Goal: Complete application form

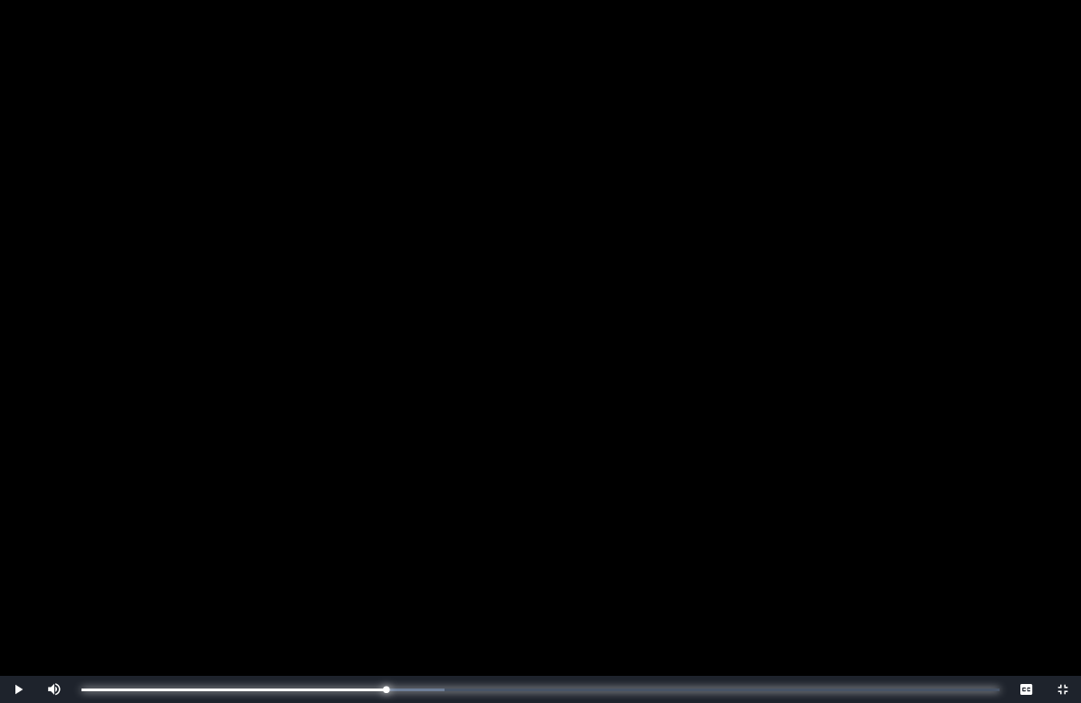
click at [386, 657] on div "0:20:09 Progress : 0%" at bounding box center [233, 690] width 305 height 3
click at [390, 657] on div "0:20:23 Progress : 0%" at bounding box center [235, 690] width 309 height 3
click at [341, 657] on div "0:17:09 Progress : 0%" at bounding box center [211, 690] width 260 height 3
click at [377, 657] on div "0:19:33 Progress : 0%" at bounding box center [229, 690] width 296 height 3
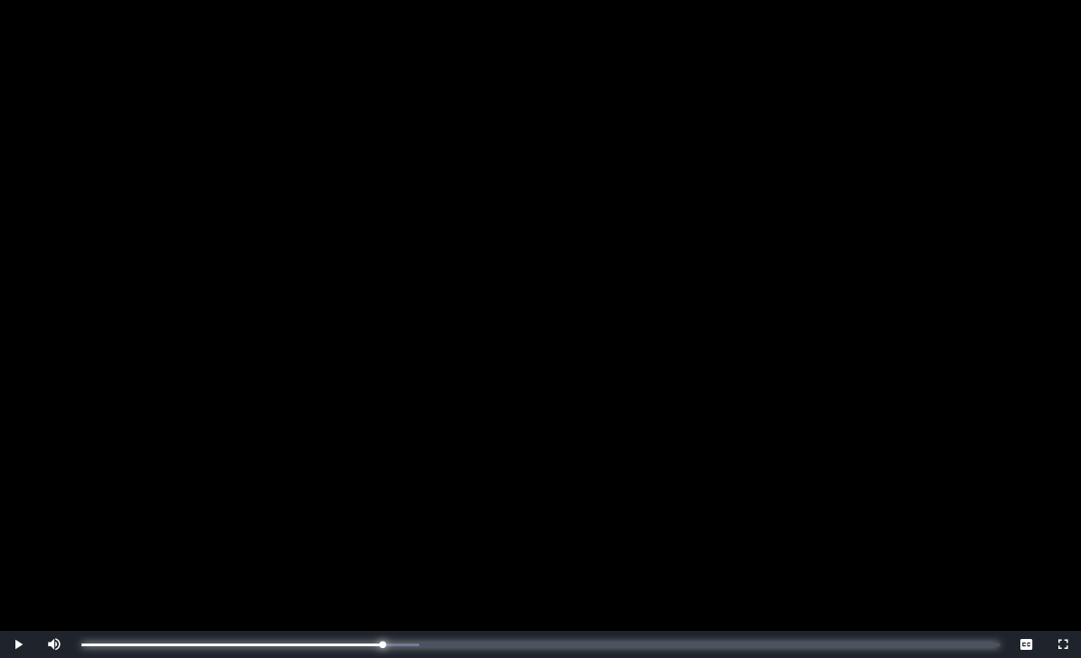
scroll to position [200, 0]
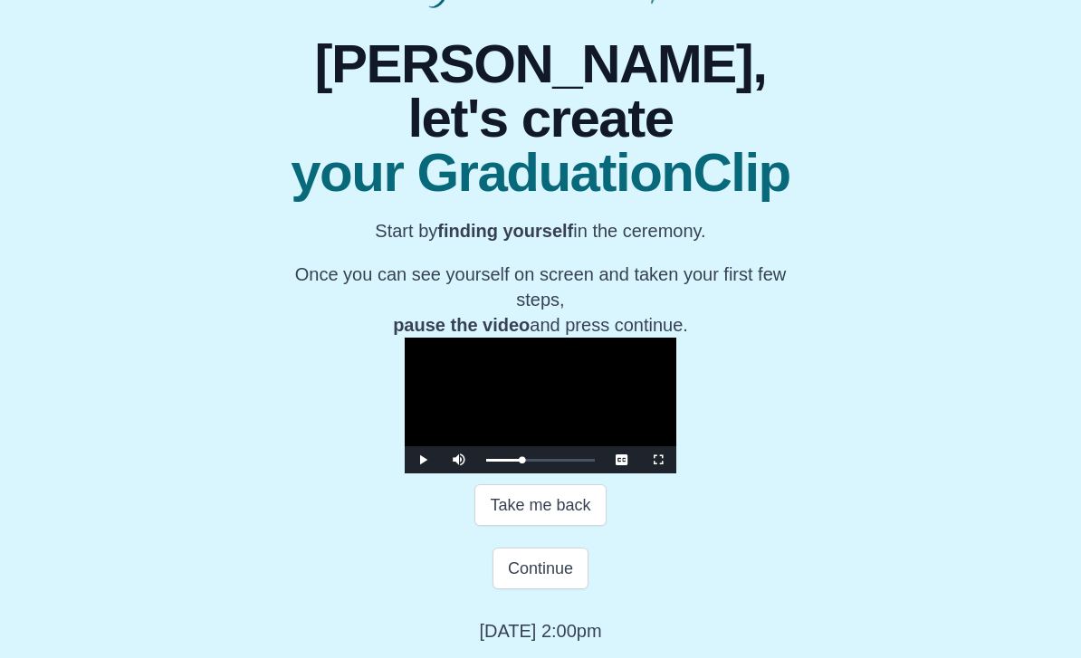
click at [510, 589] on button "Continue" at bounding box center [540, 569] width 96 height 42
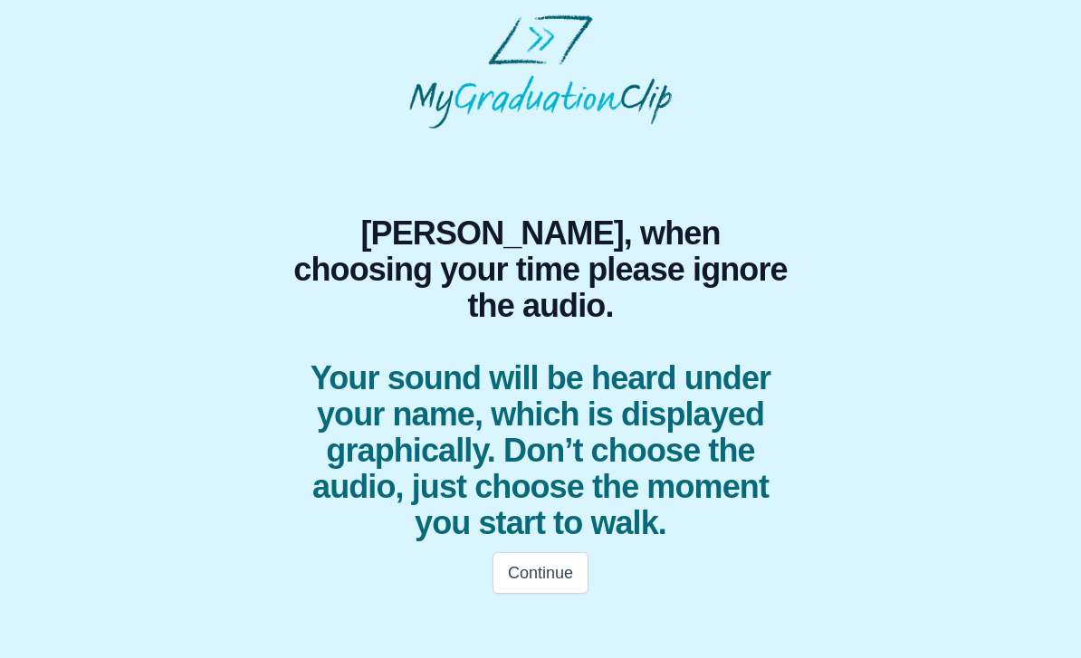
scroll to position [0, 0]
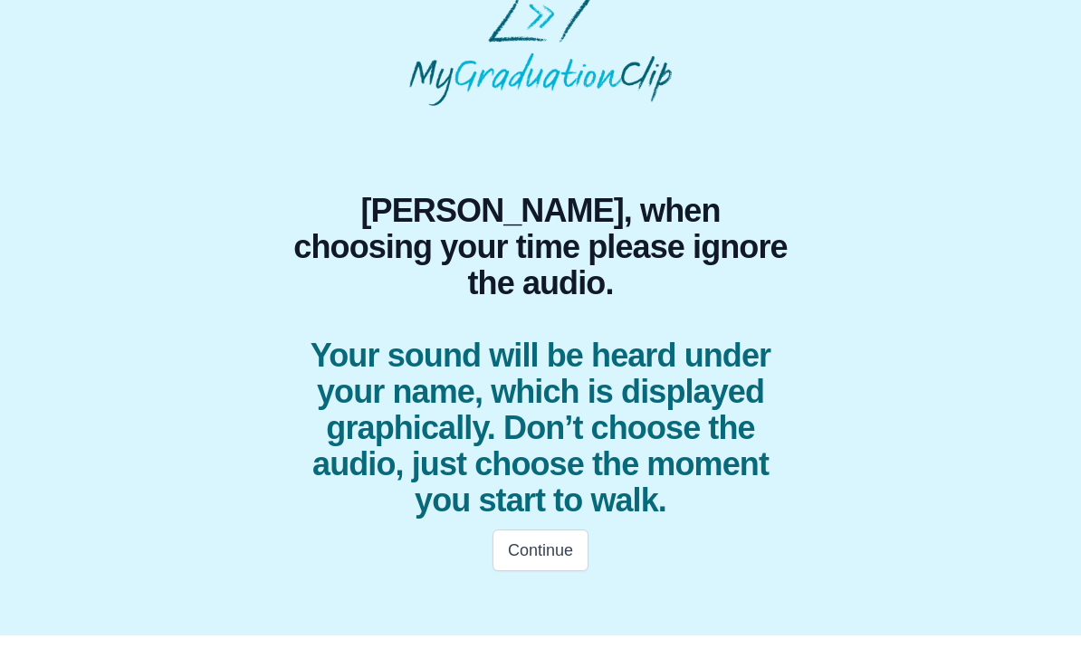
click at [563, 552] on button "Continue" at bounding box center [540, 573] width 96 height 42
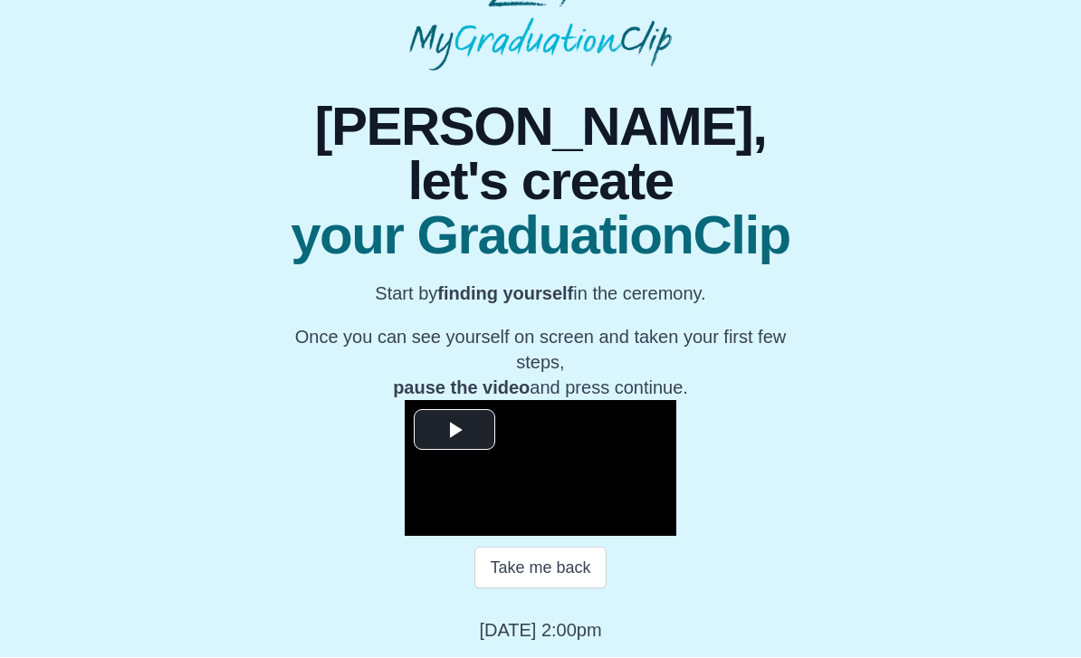
scroll to position [134, 0]
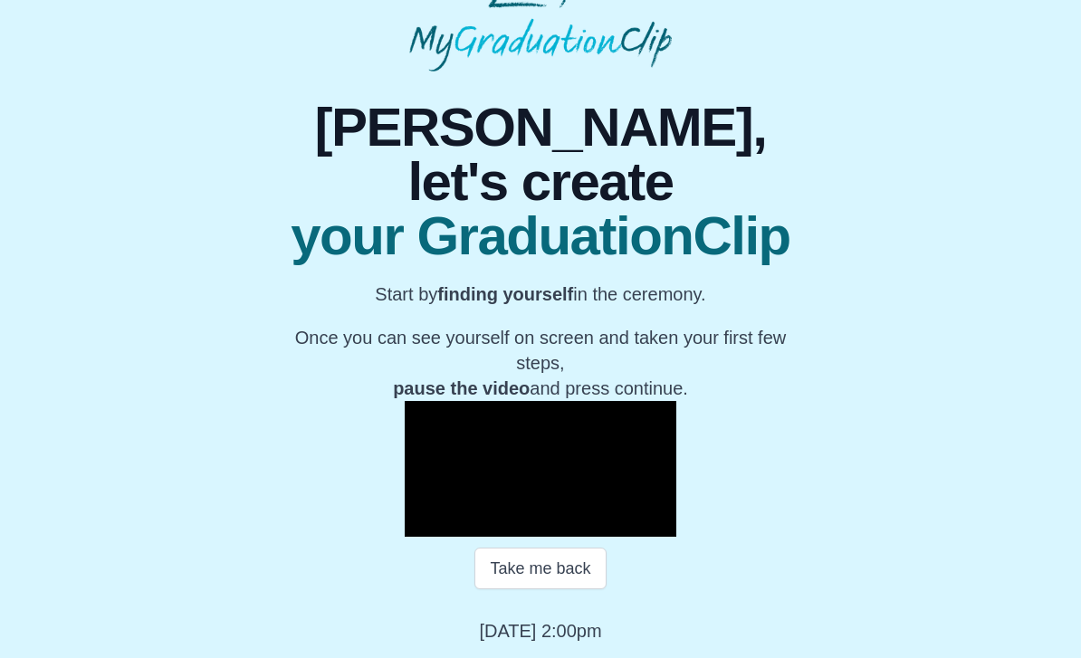
click at [540, 589] on button "Take me back" at bounding box center [539, 569] width 131 height 42
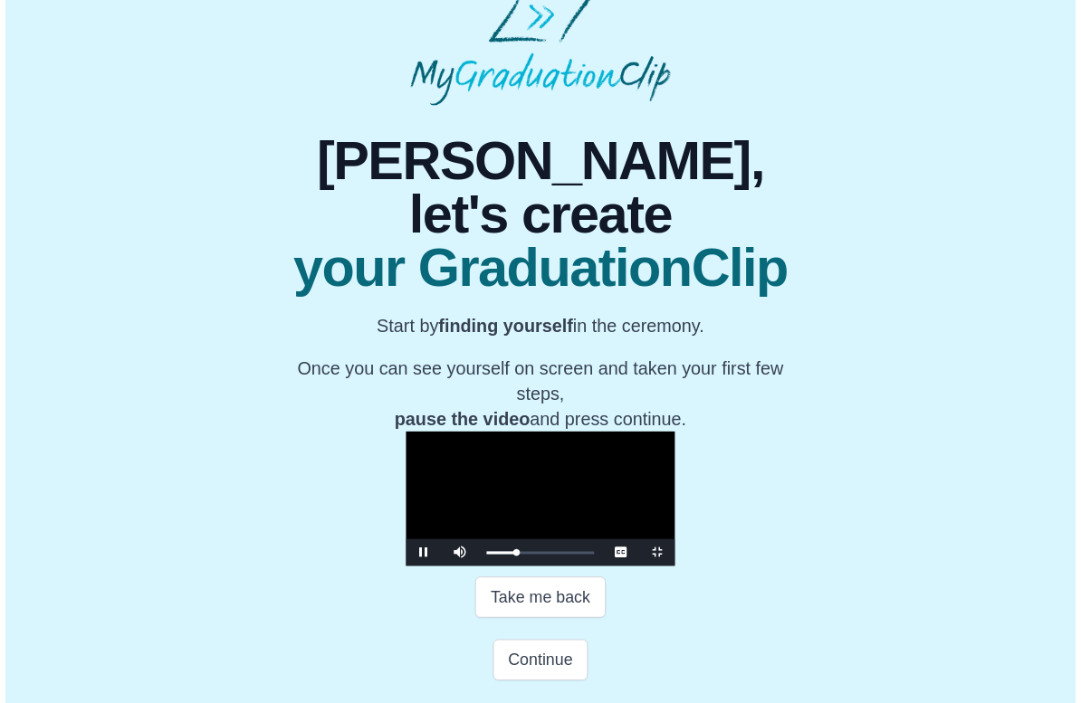
scroll to position [0, 0]
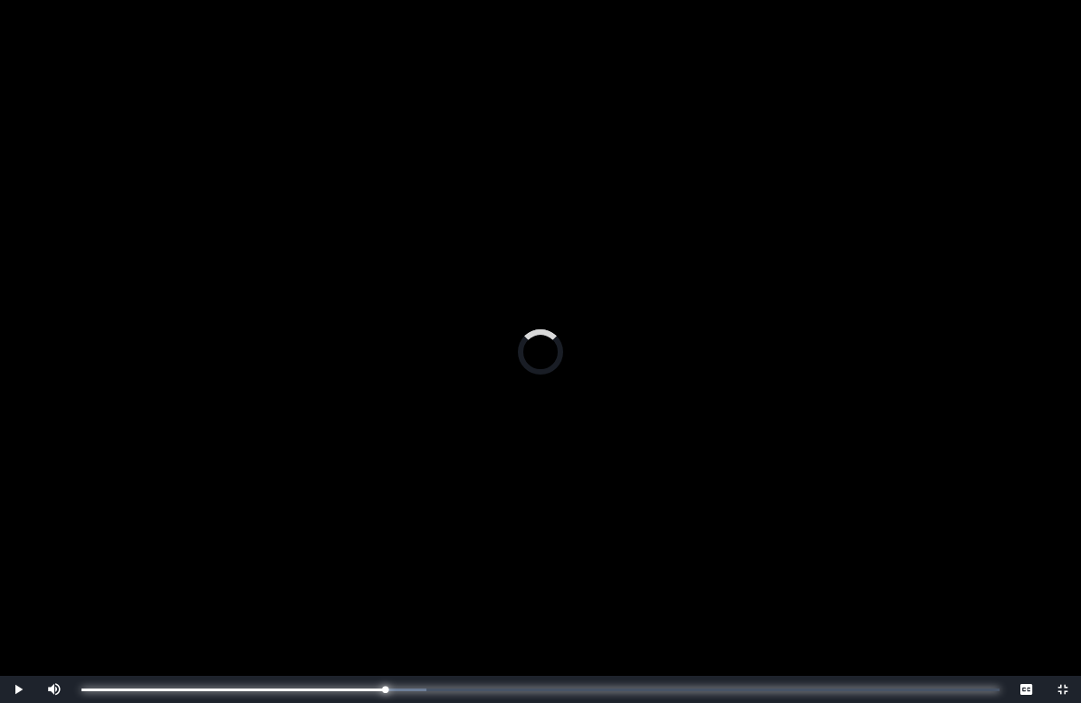
click at [367, 657] on div "0:20:03 Progress : 0%" at bounding box center [232, 690] width 303 height 3
click at [366, 657] on div "0:18:47 Progress : 0%" at bounding box center [223, 690] width 284 height 3
click at [380, 657] on div "0:19:44 Progress : 0%" at bounding box center [230, 690] width 299 height 3
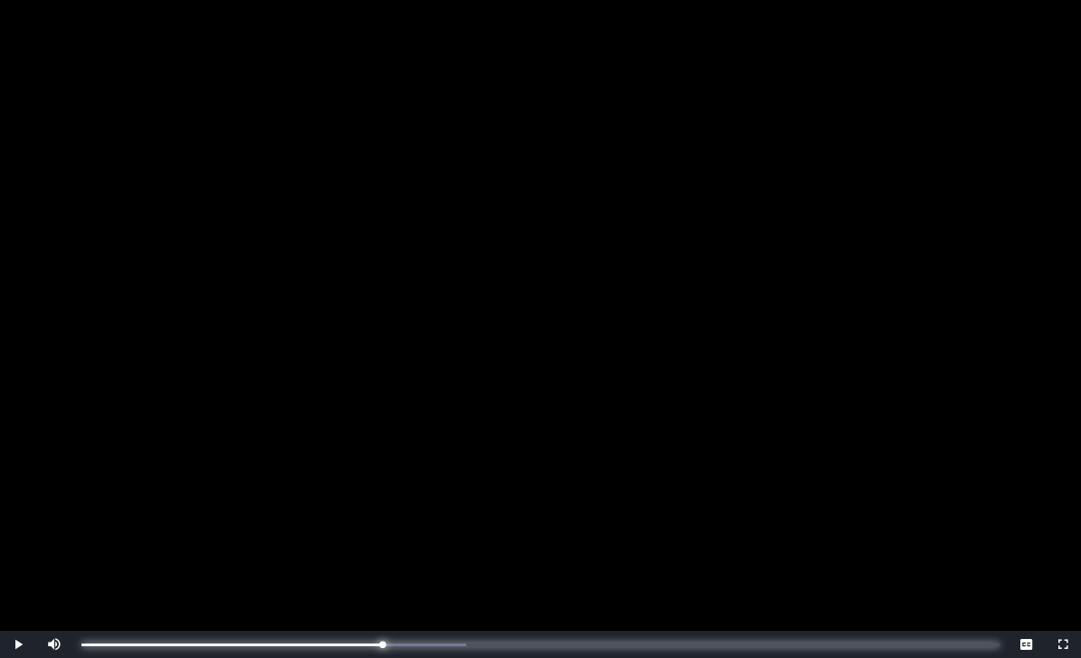
scroll to position [200, 0]
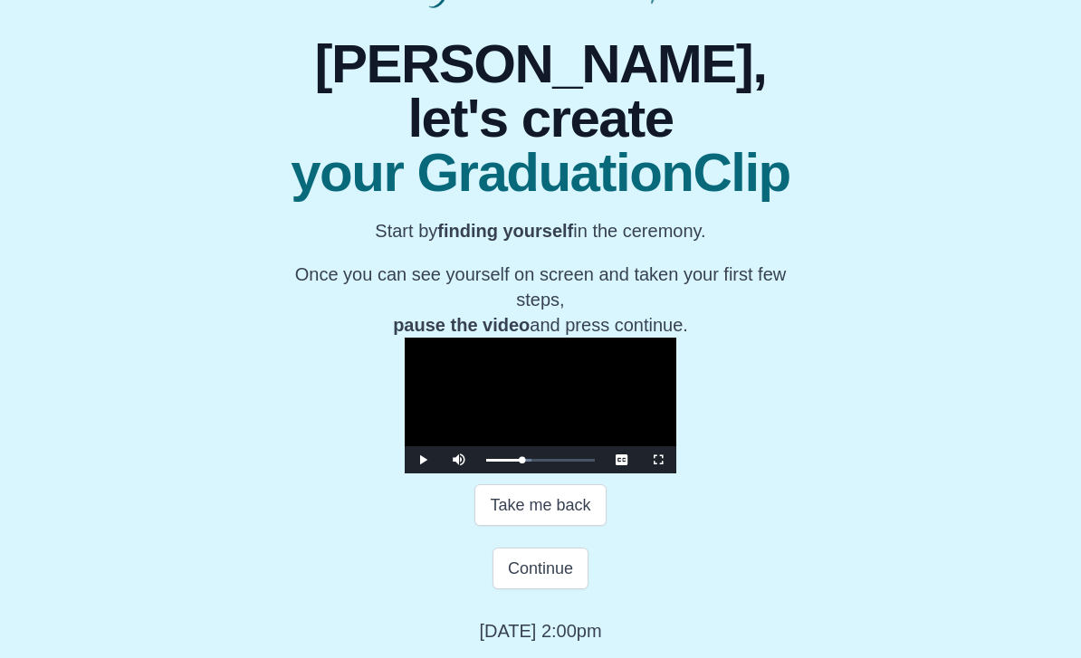
click at [564, 589] on button "Continue" at bounding box center [540, 569] width 96 height 42
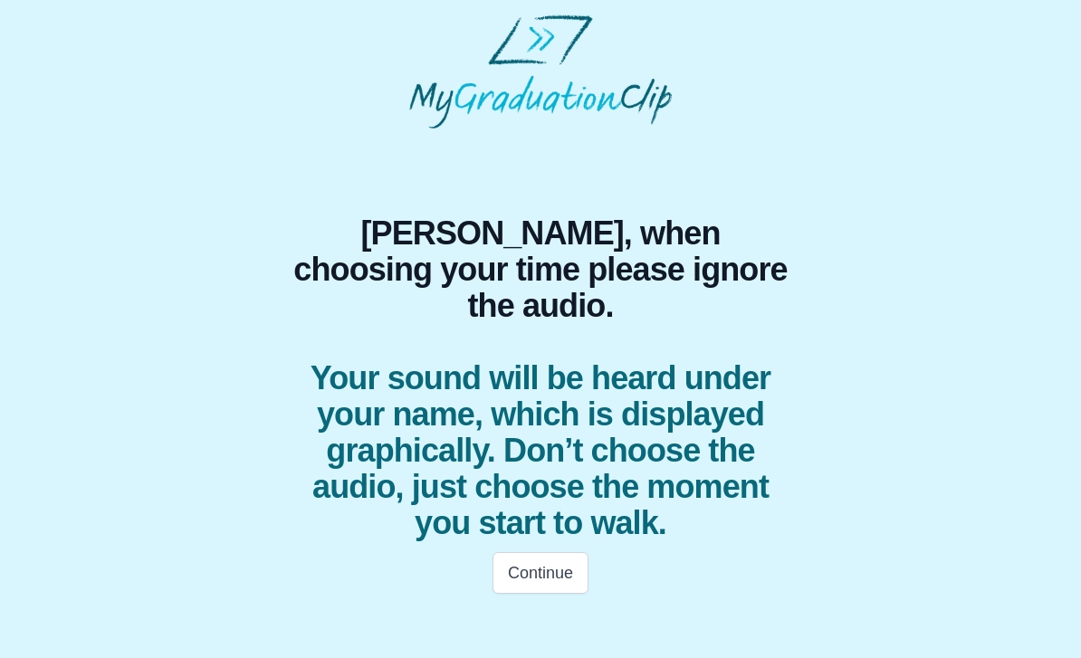
scroll to position [0, 0]
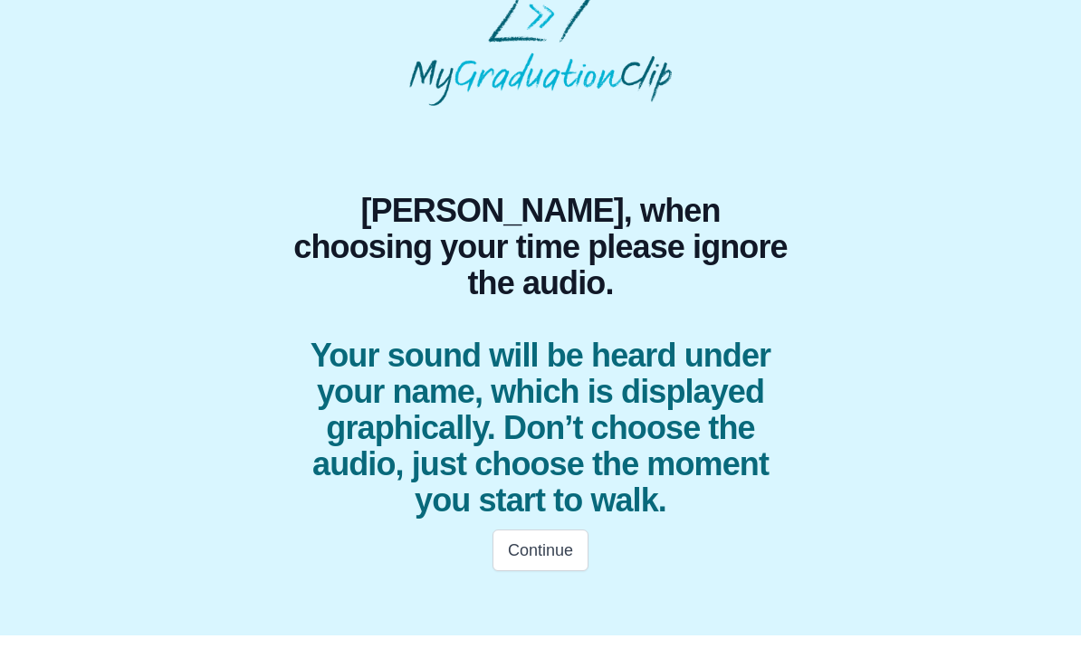
click at [558, 552] on button "Continue" at bounding box center [540, 573] width 96 height 42
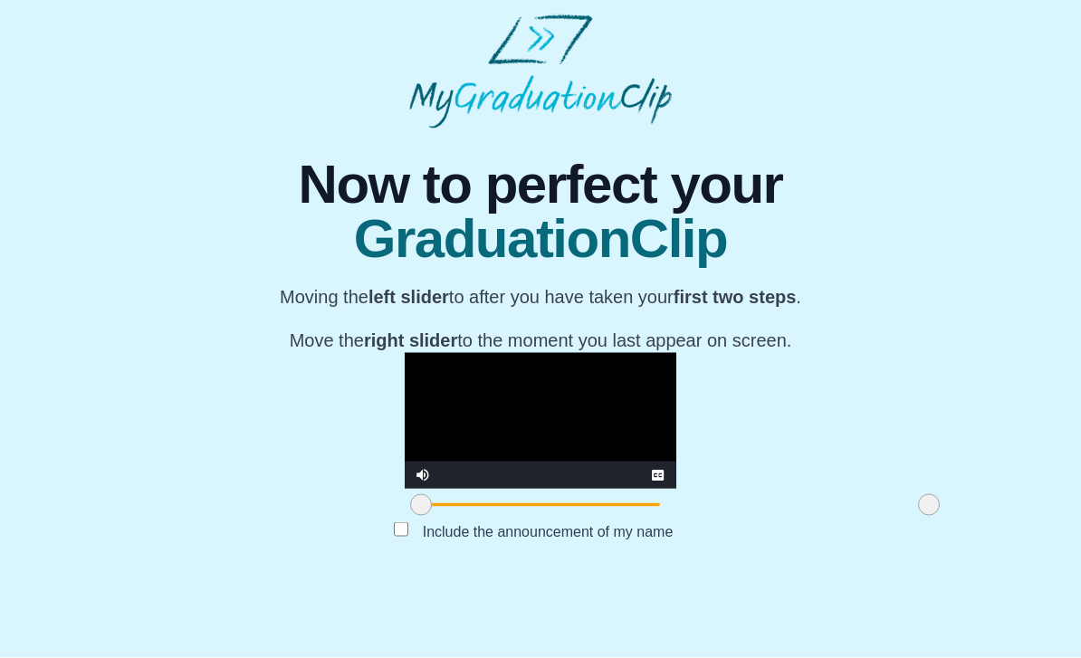
scroll to position [82, 0]
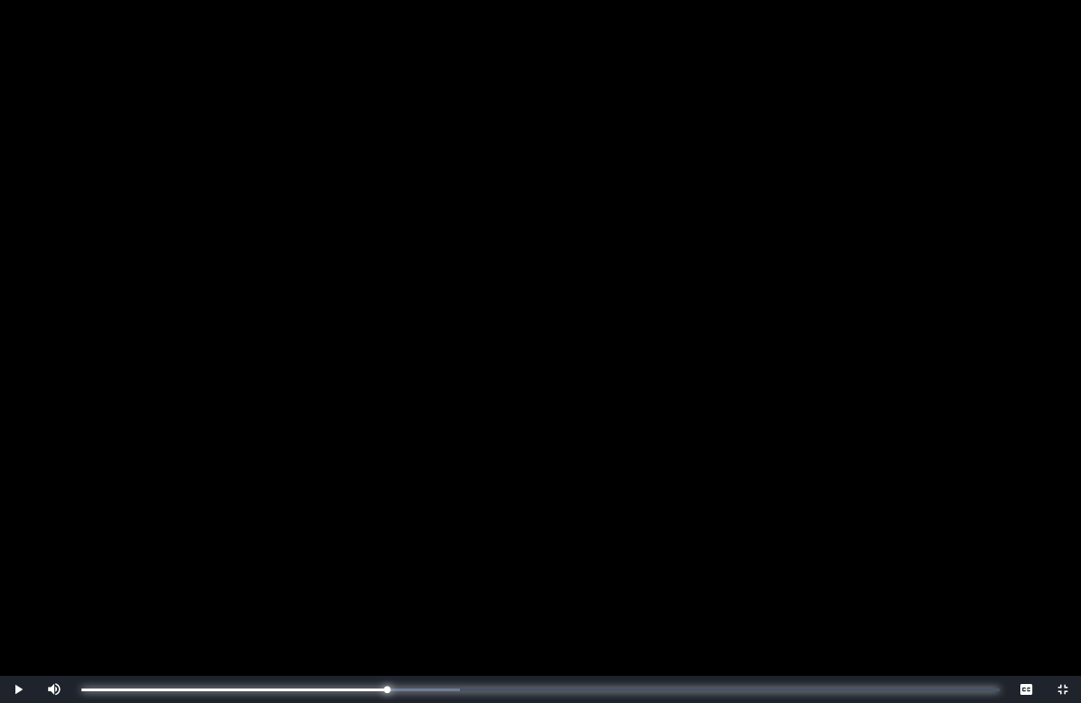
click at [387, 657] on div "0:20:13 Progress : 0%" at bounding box center [234, 690] width 306 height 3
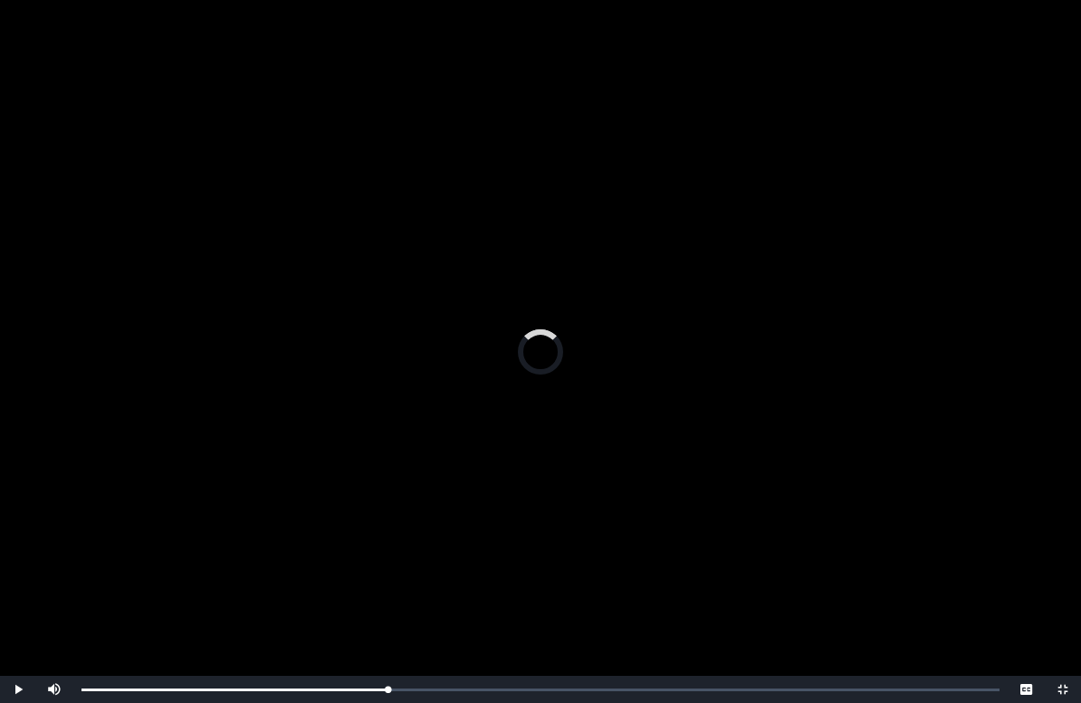
click at [383, 657] on div "Loaded : 0% 0:20:23 0:19:51 Progress : 0%" at bounding box center [540, 689] width 936 height 27
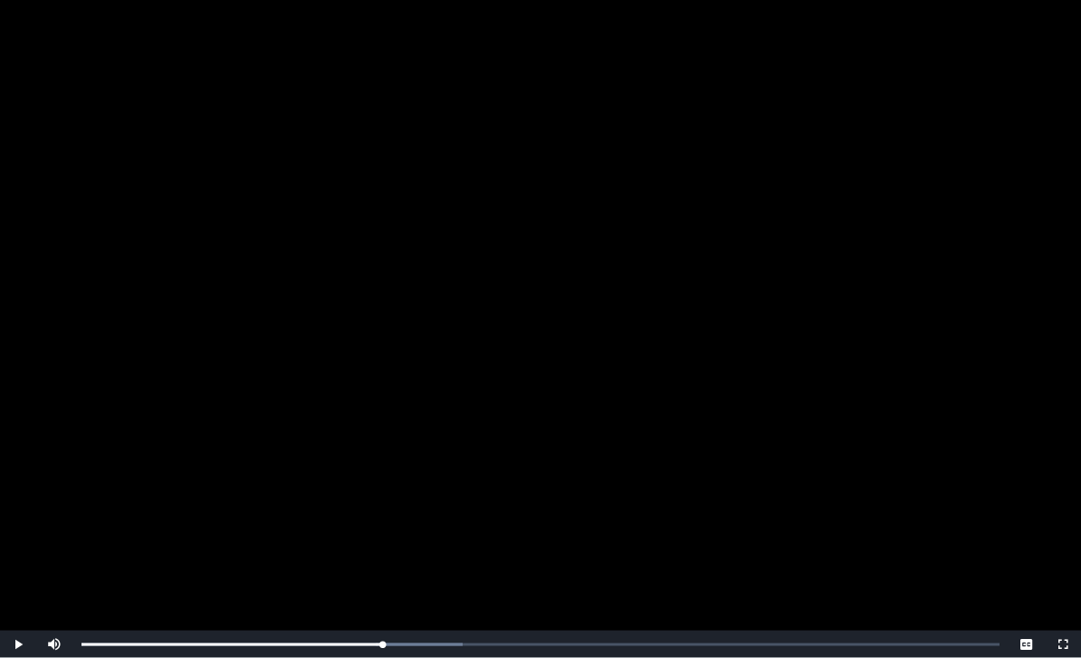
scroll to position [200, 0]
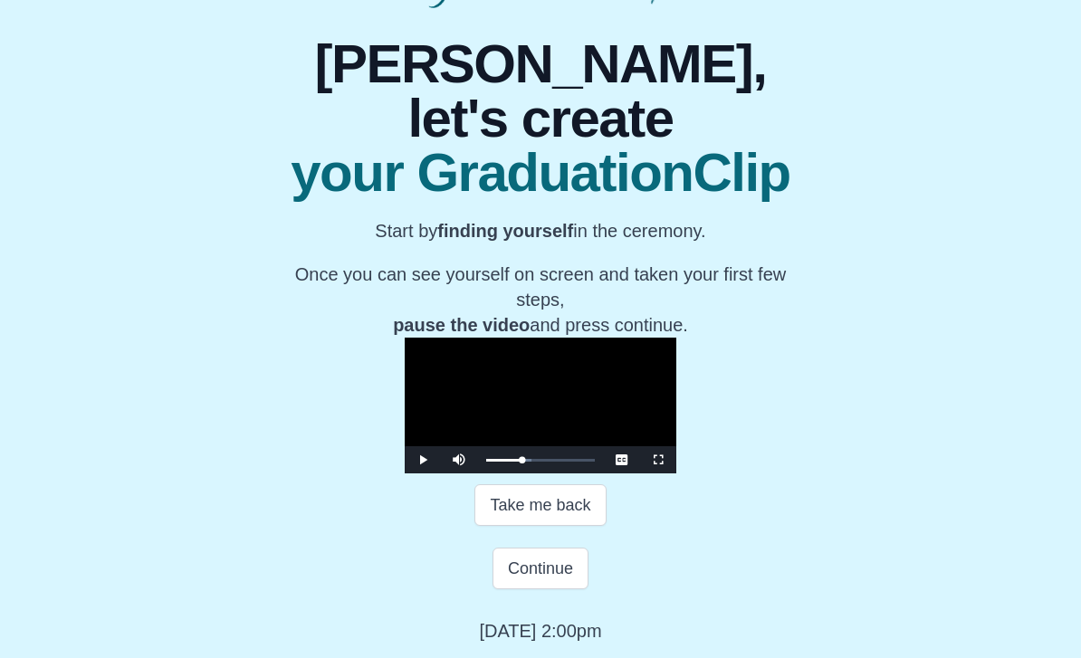
click at [529, 589] on button "Continue" at bounding box center [540, 569] width 96 height 42
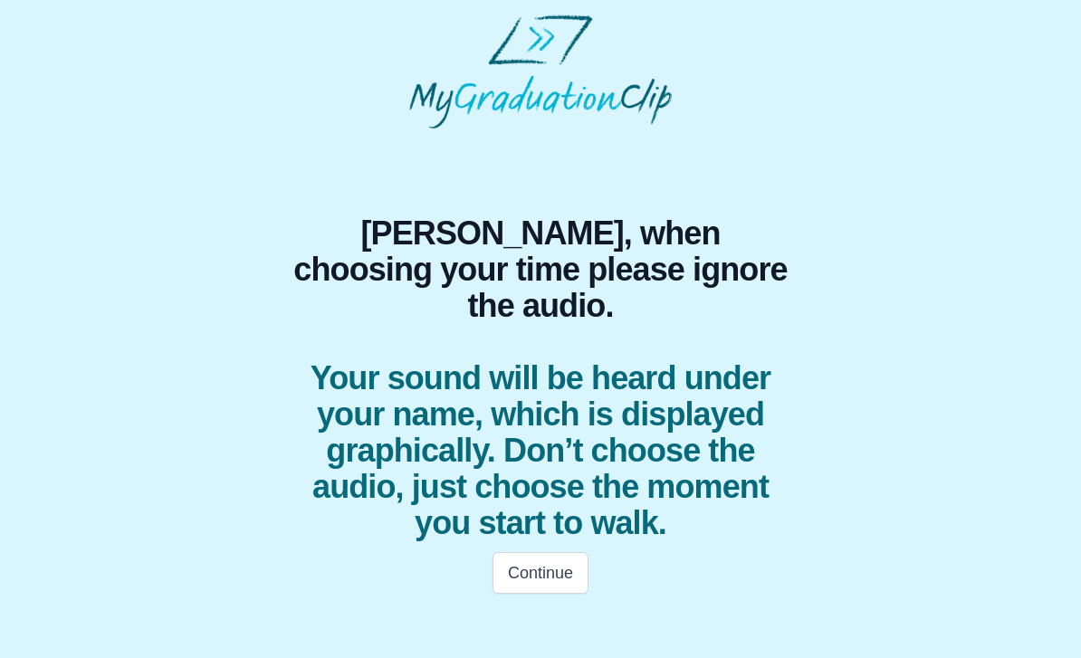
scroll to position [0, 0]
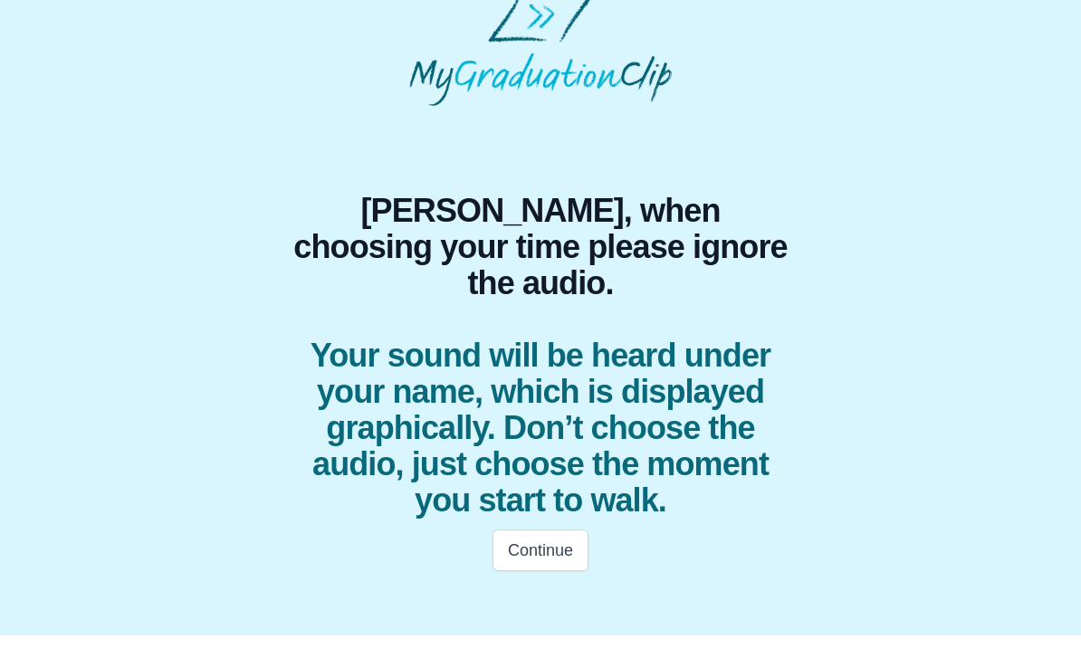
click at [550, 552] on button "Continue" at bounding box center [540, 573] width 96 height 42
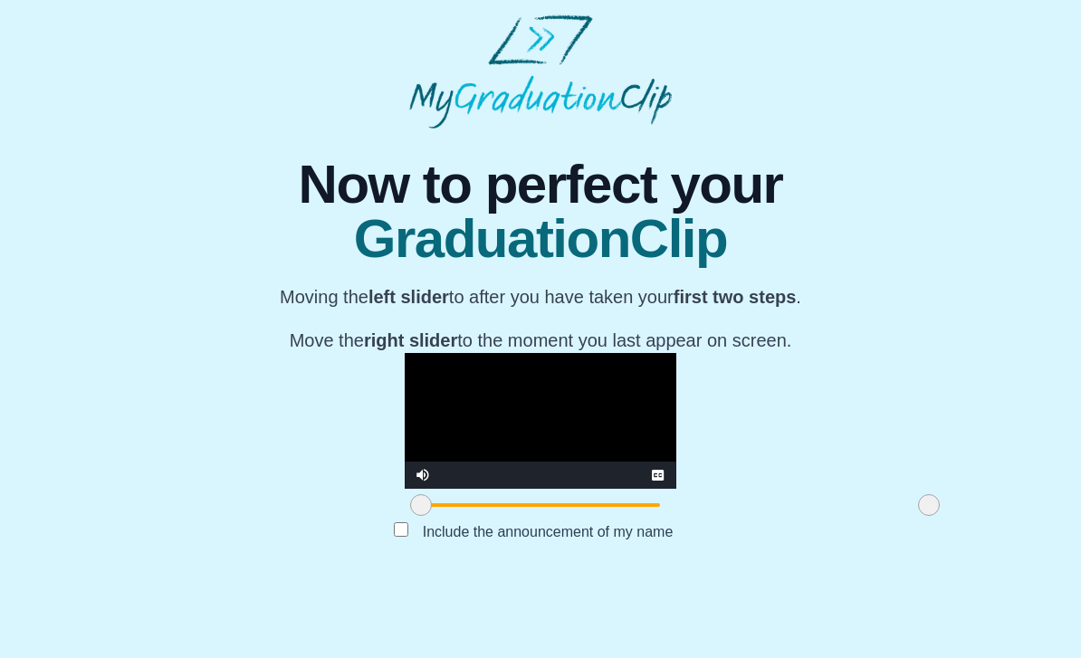
scroll to position [82, 0]
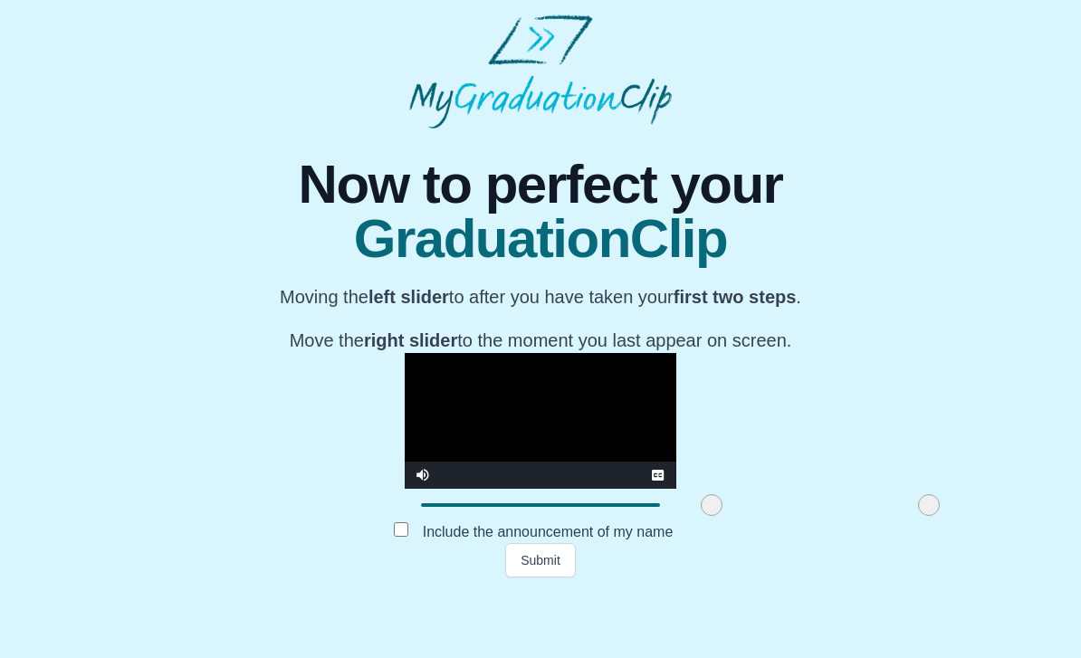
click at [542, 577] on button "Submit" at bounding box center [540, 560] width 71 height 34
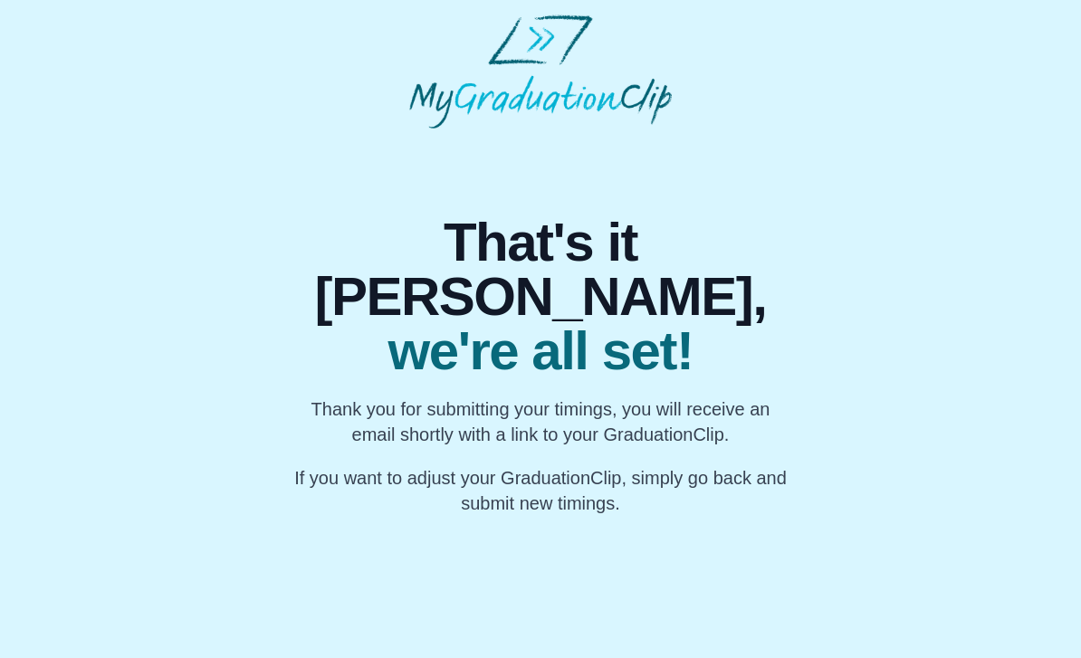
scroll to position [0, 0]
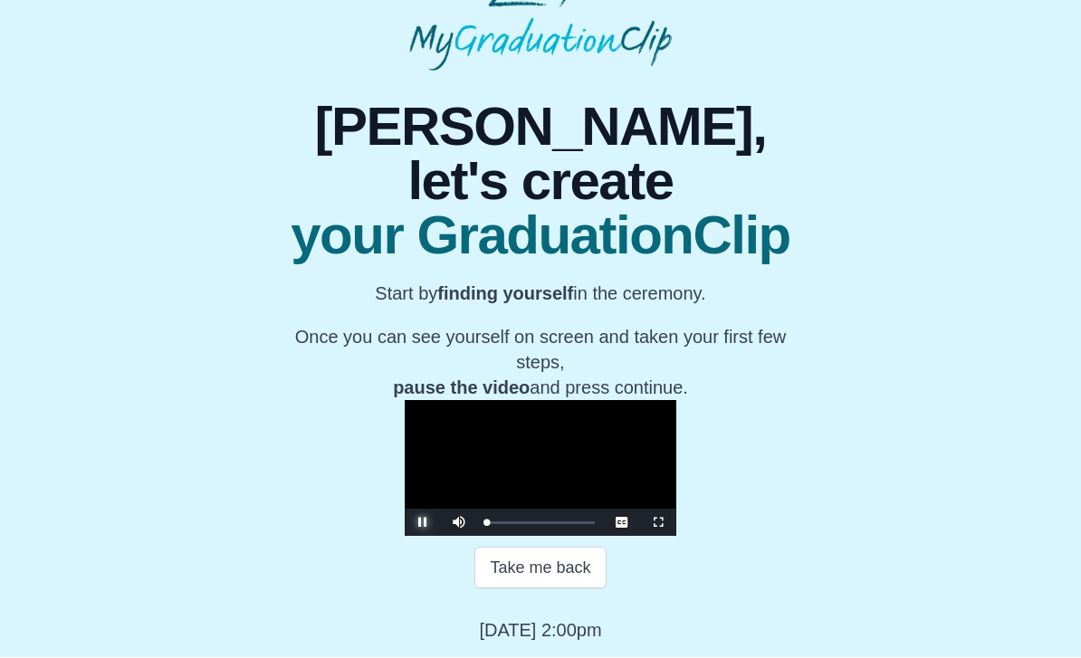
scroll to position [137, 0]
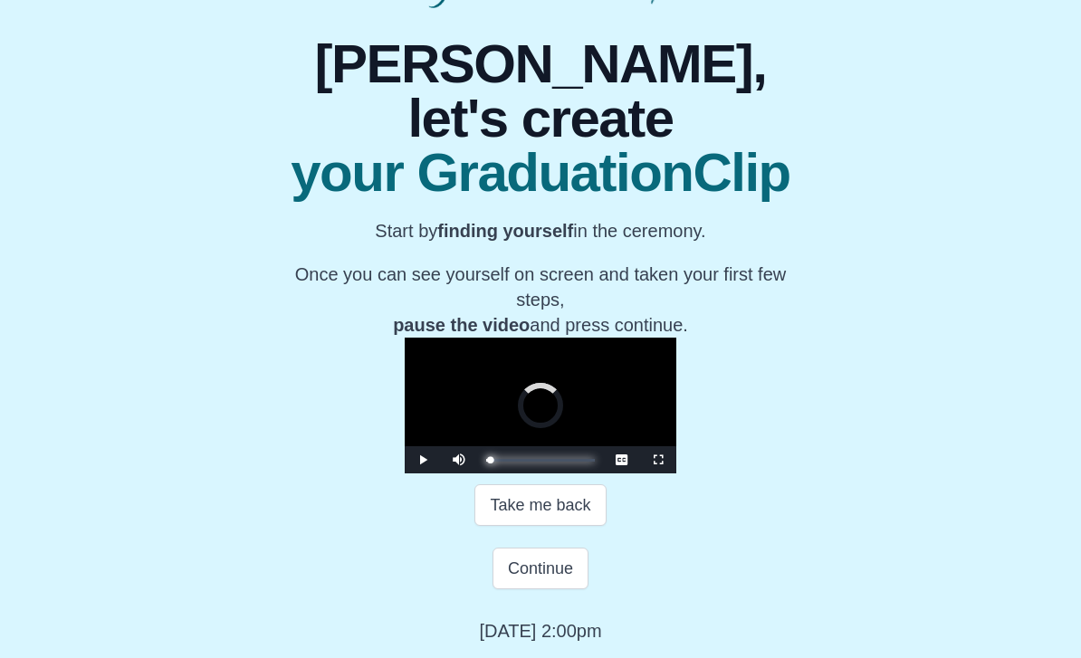
click at [486, 462] on div "0:02:28 Progress : 0%" at bounding box center [488, 460] width 5 height 3
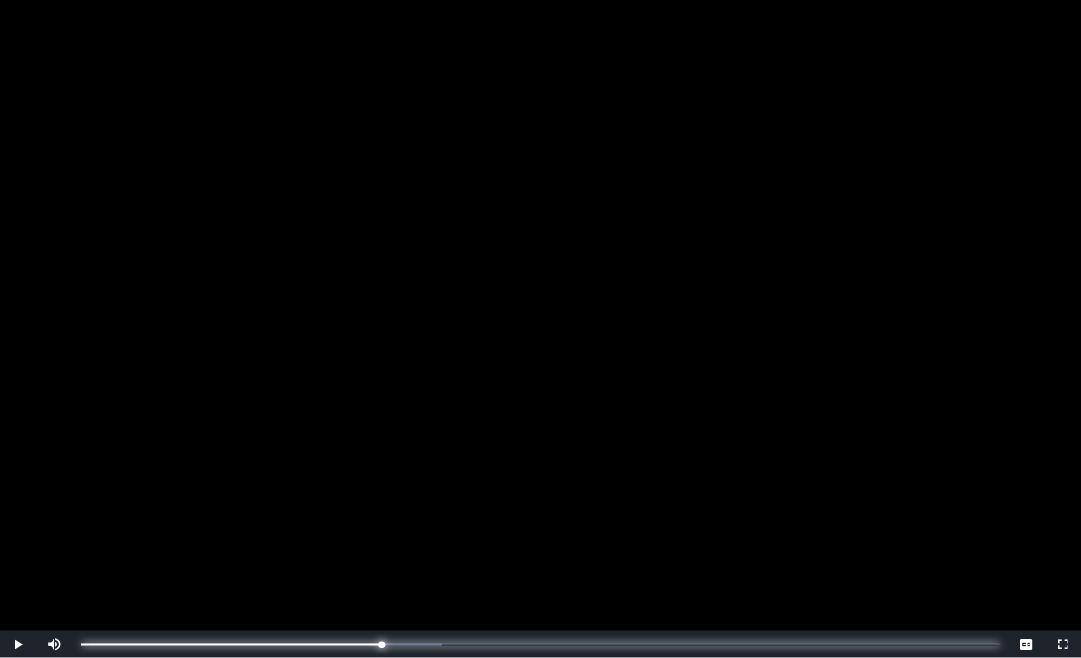
scroll to position [200, 0]
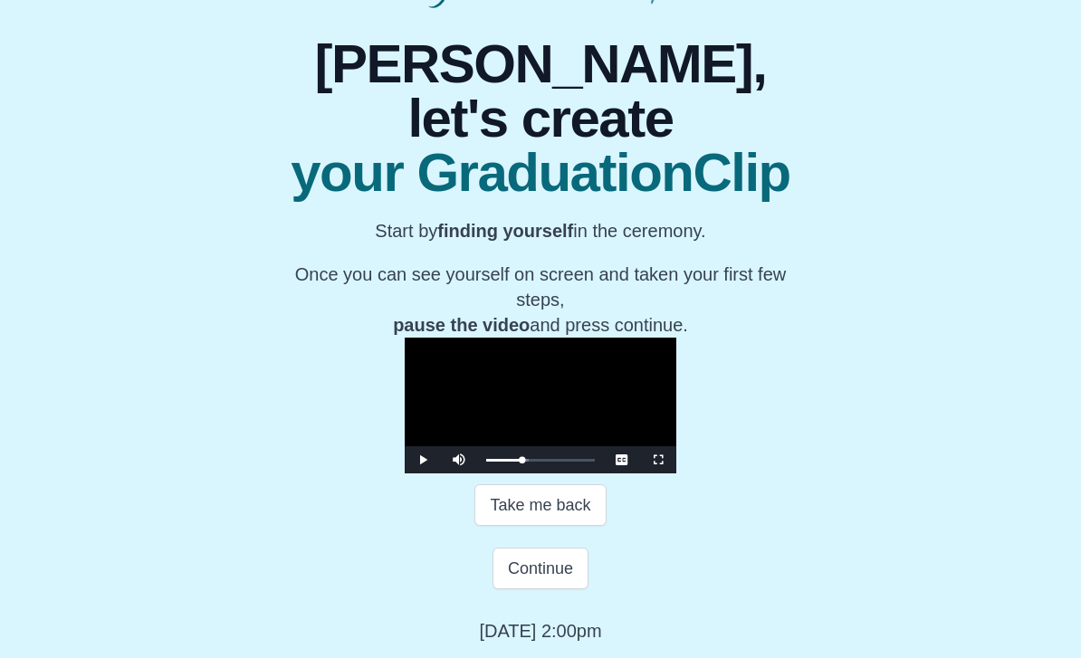
click at [537, 589] on button "Continue" at bounding box center [540, 569] width 96 height 42
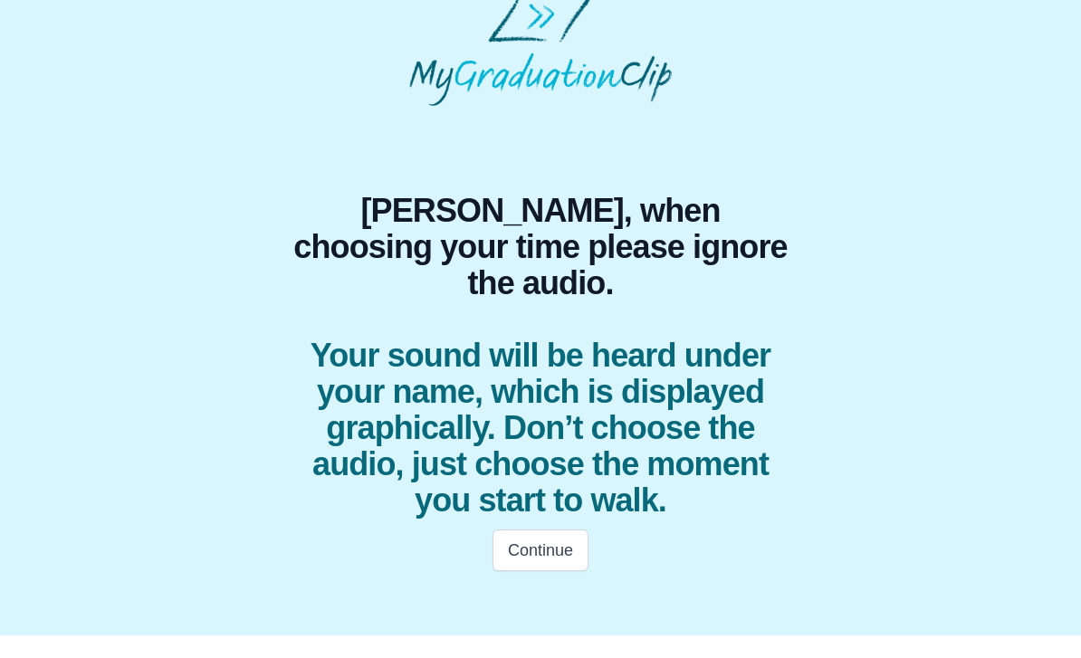
click at [556, 552] on button "Continue" at bounding box center [540, 573] width 96 height 42
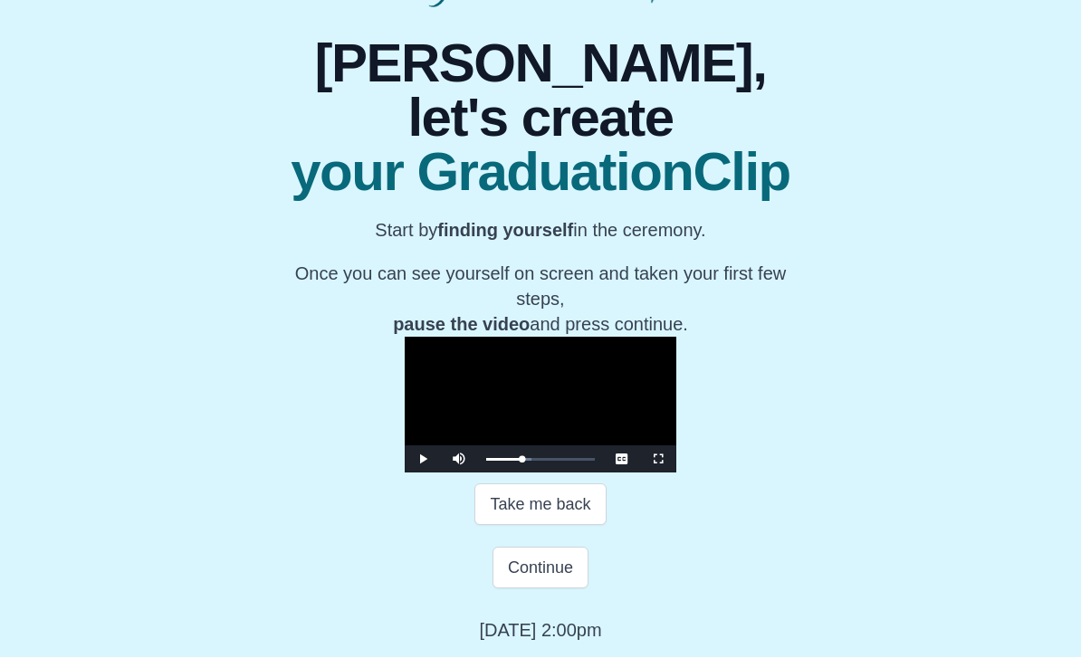
click at [534, 589] on button "Continue" at bounding box center [540, 569] width 96 height 42
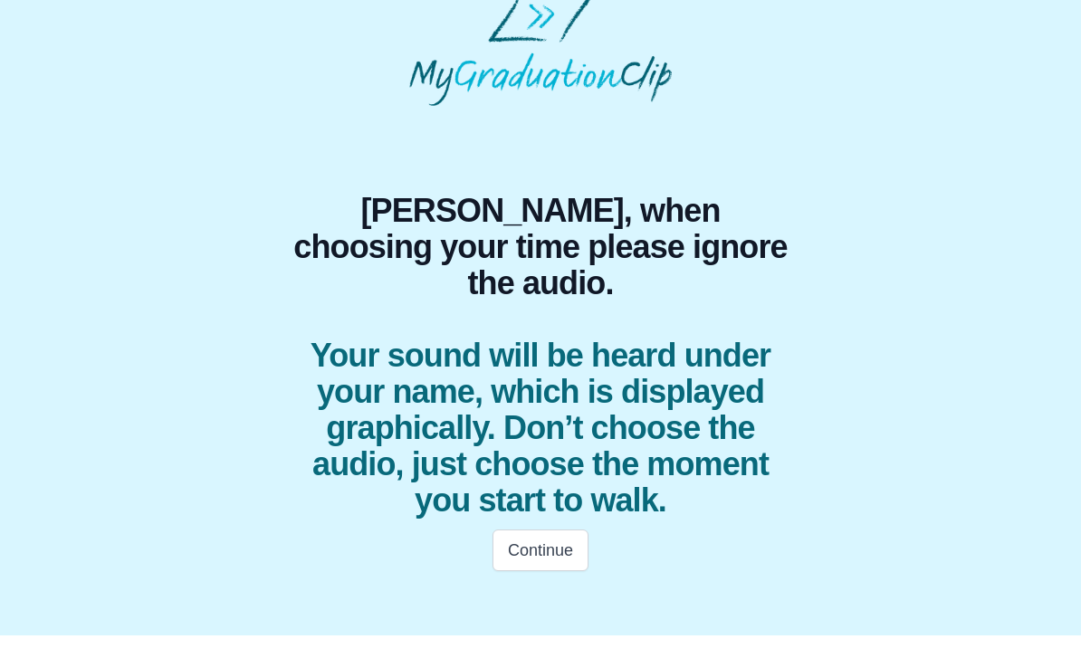
click at [539, 552] on button "Continue" at bounding box center [540, 573] width 96 height 42
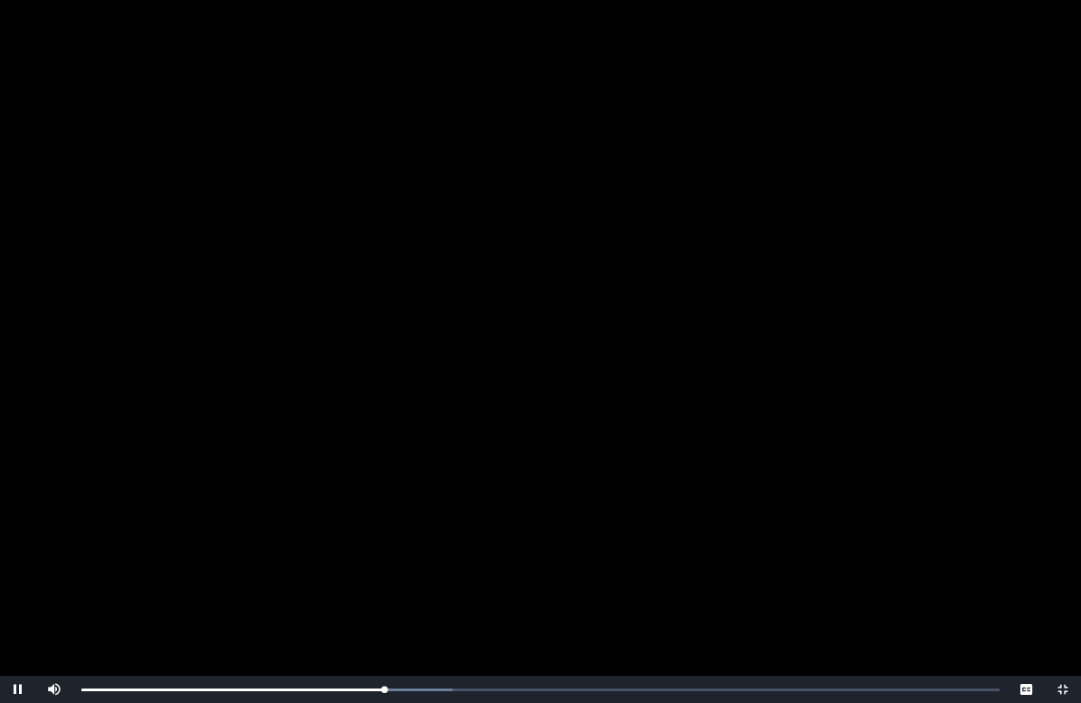
click at [18, 657] on span "Video Player" at bounding box center [18, 690] width 0 height 0
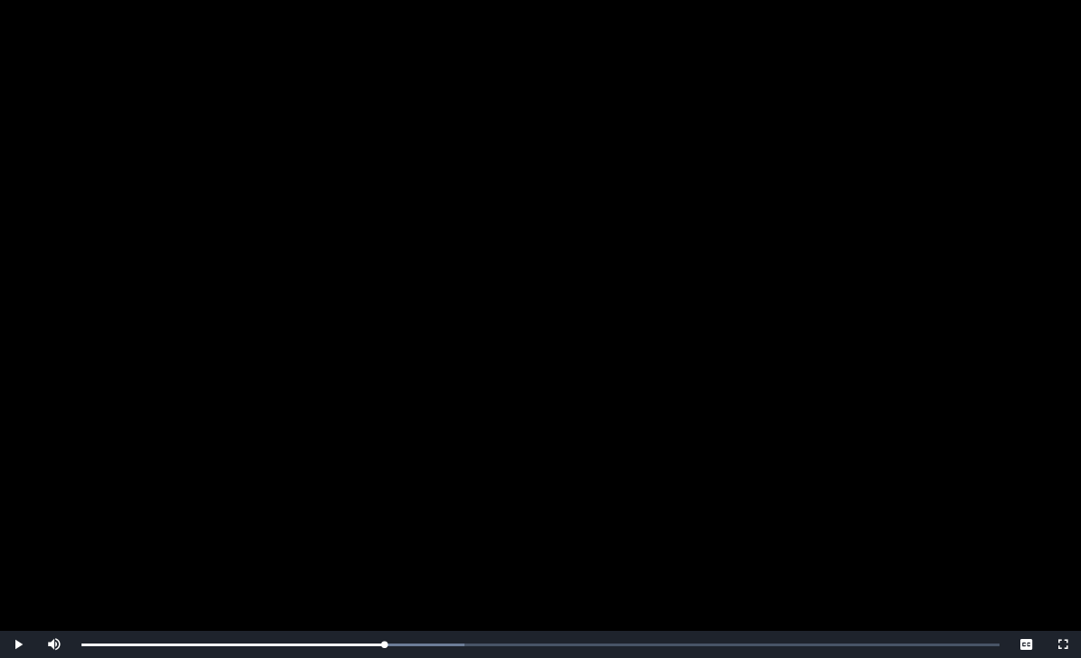
scroll to position [200, 0]
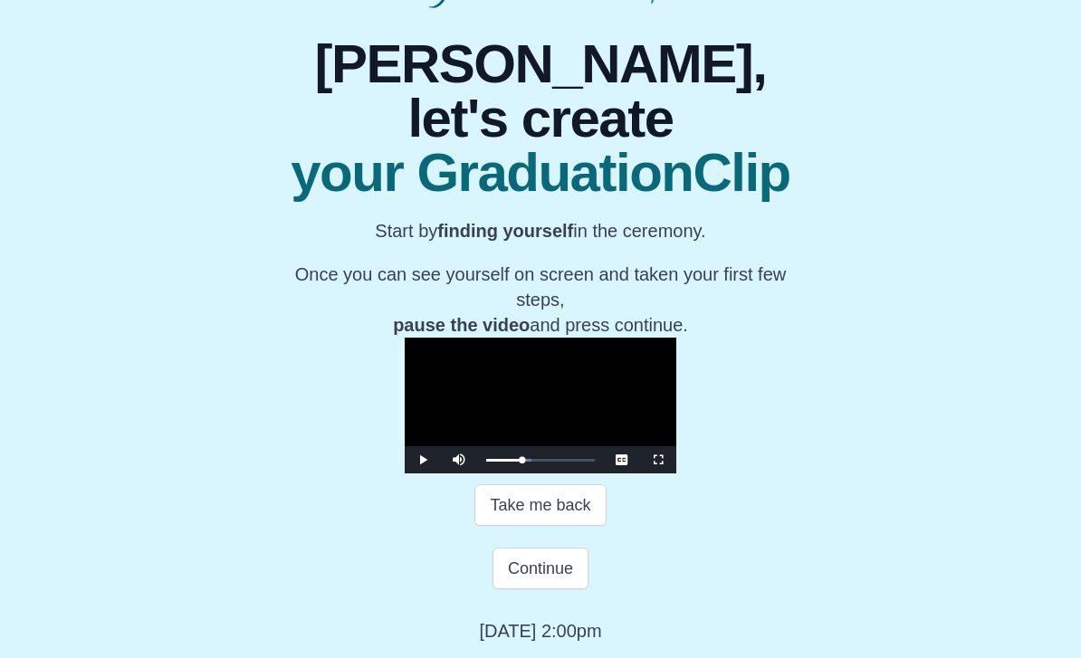
click at [540, 589] on button "Continue" at bounding box center [540, 569] width 96 height 42
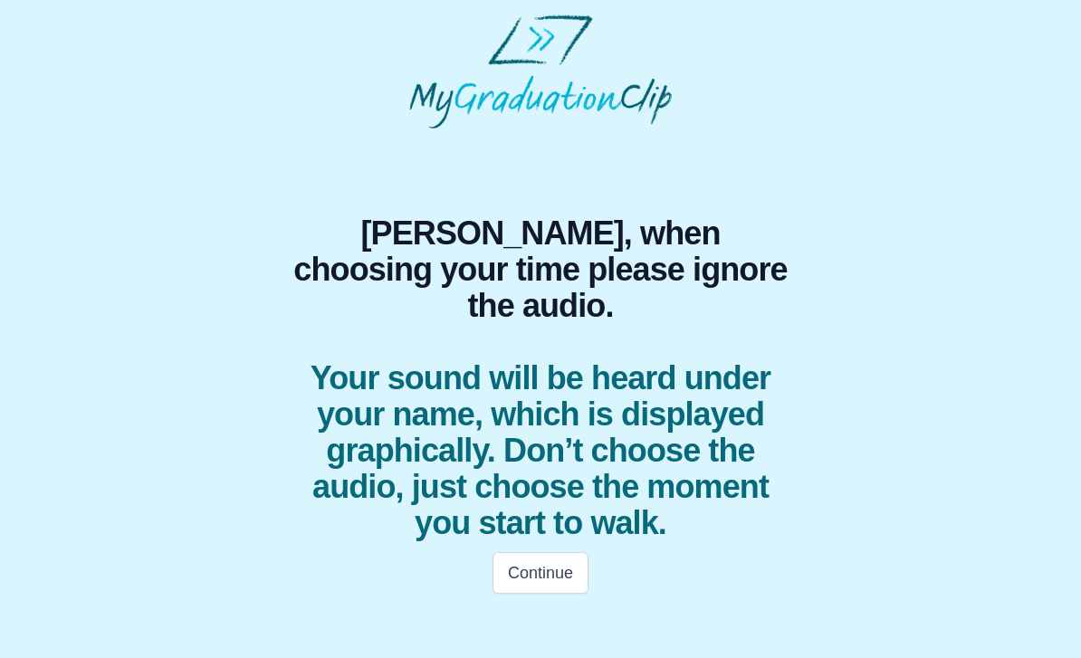
scroll to position [0, 0]
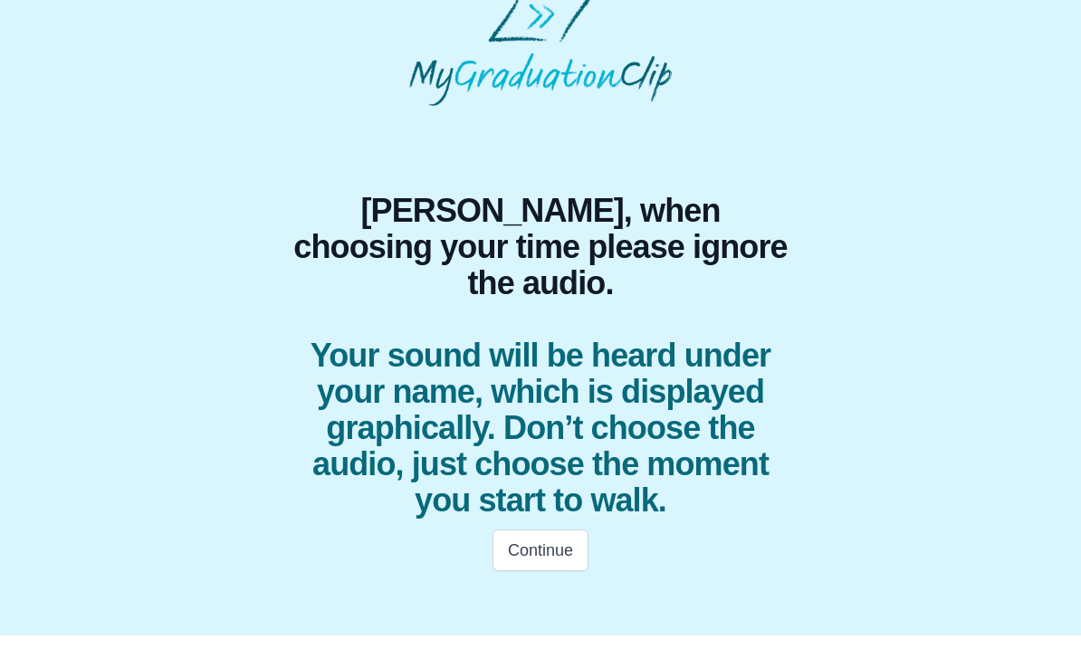
click at [534, 552] on button "Continue" at bounding box center [540, 573] width 96 height 42
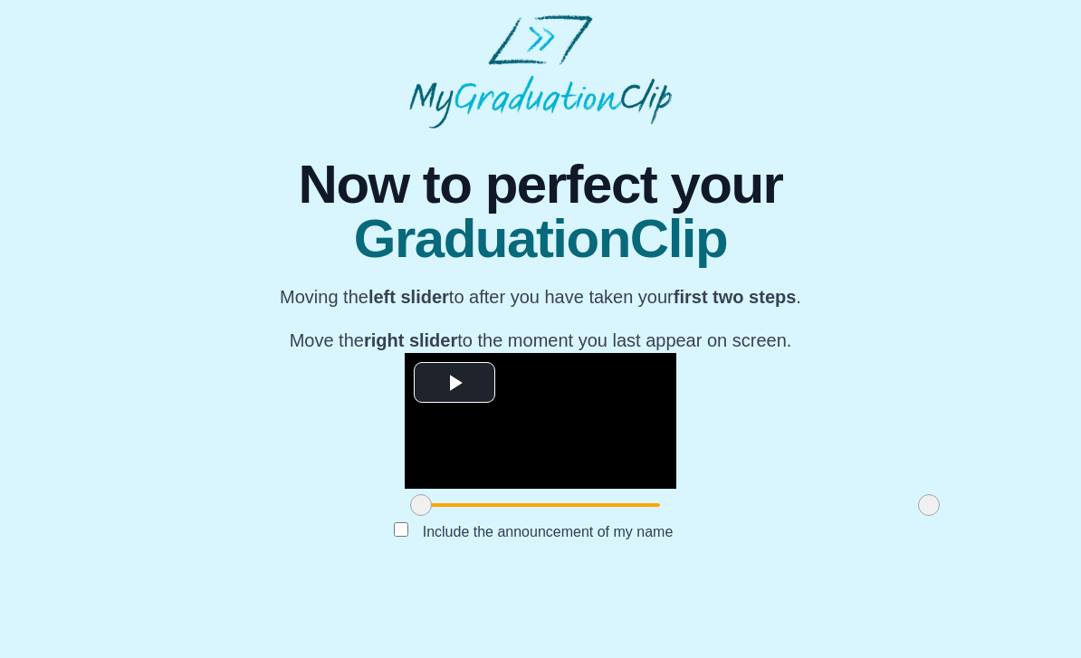
scroll to position [93, 0]
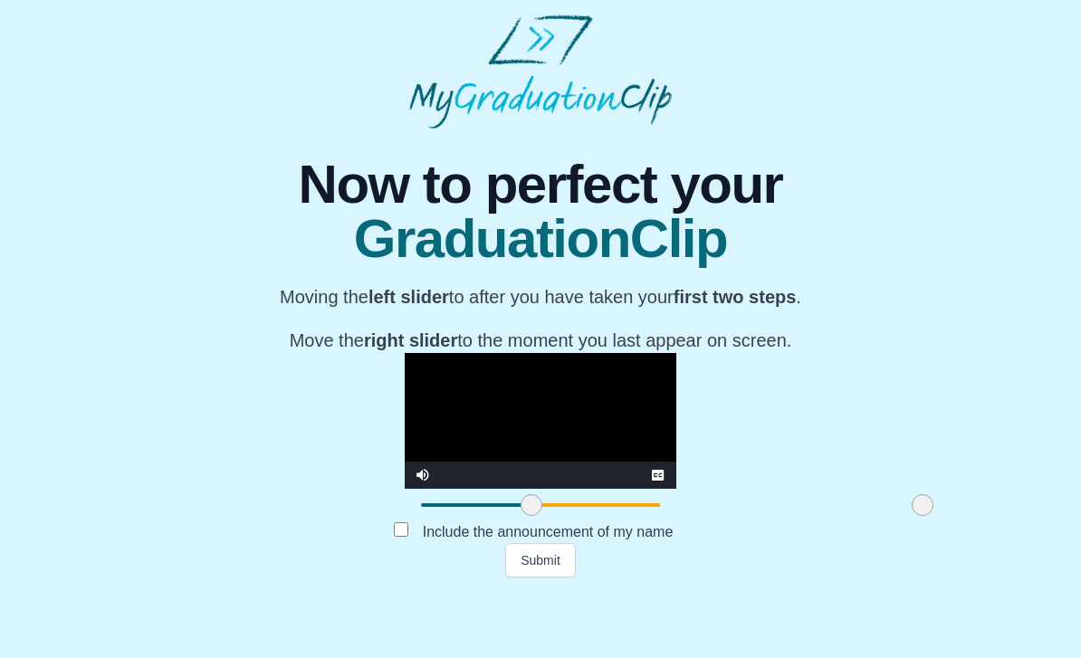
click at [545, 577] on button "Submit" at bounding box center [540, 560] width 71 height 34
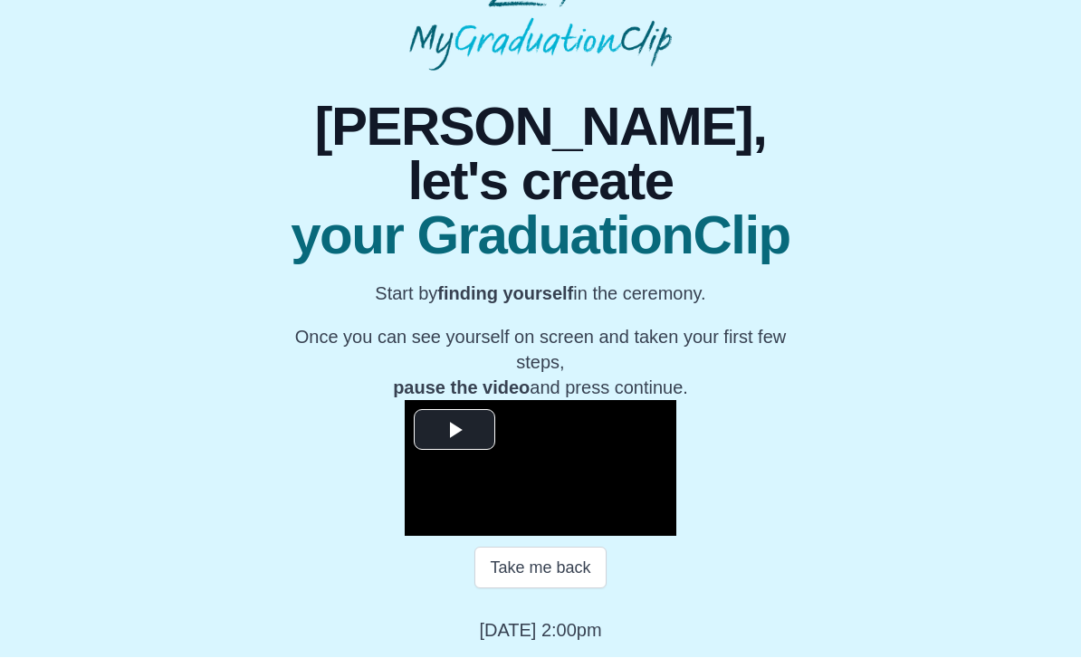
scroll to position [172, 0]
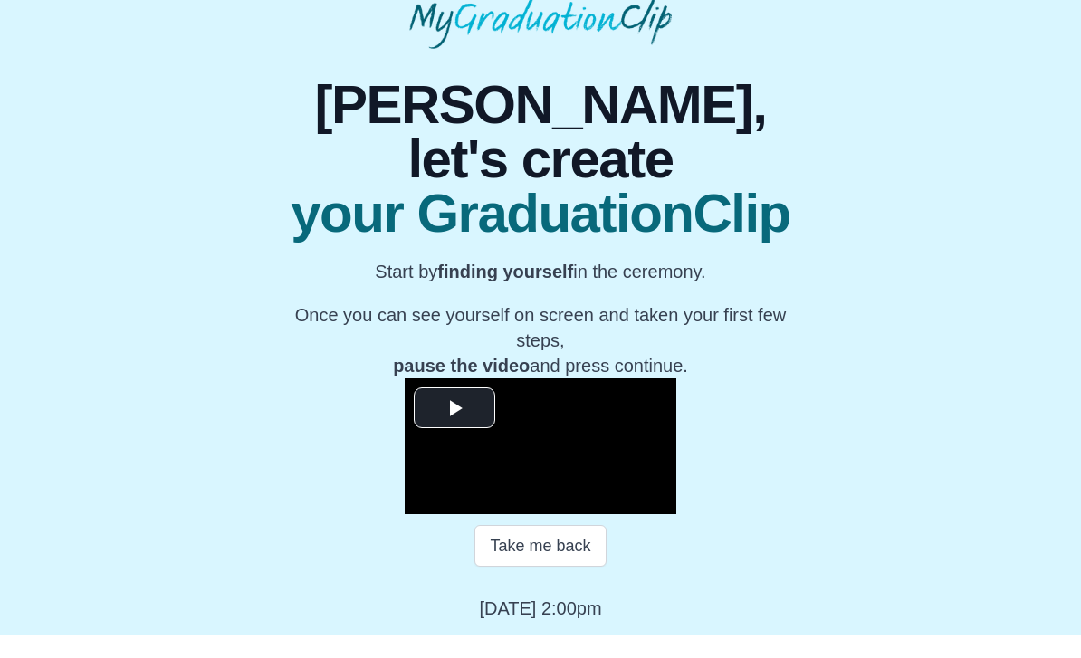
click at [523, 548] on button "Take me back" at bounding box center [539, 569] width 131 height 42
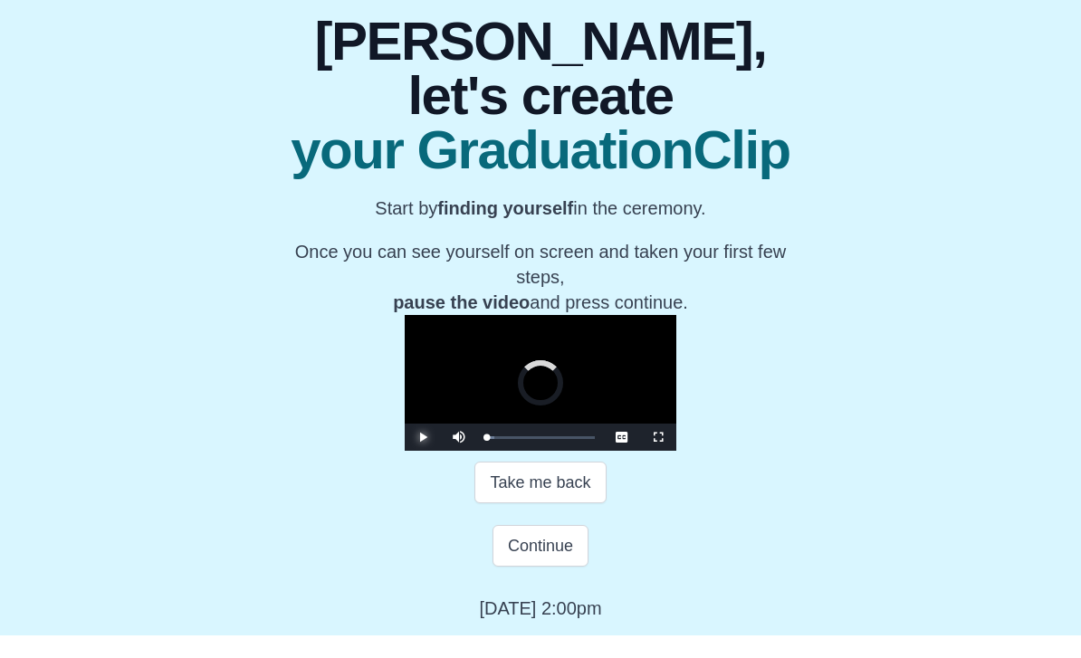
scroll to position [195, 0]
